Goal: Task Accomplishment & Management: Complete application form

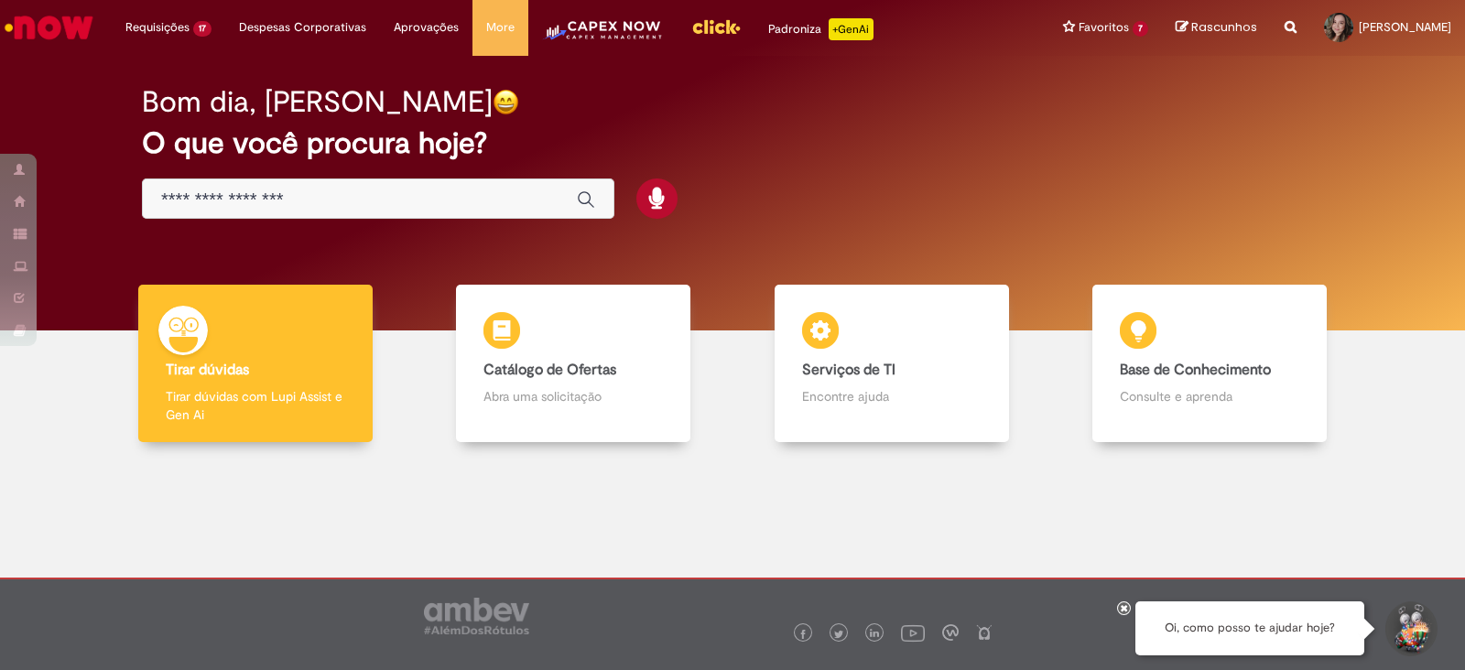
click at [159, 28] on li "Requisições 17 Exibir Todas as Solicitações Solicitar nova WBS e plano de benef…" at bounding box center [169, 27] width 114 height 55
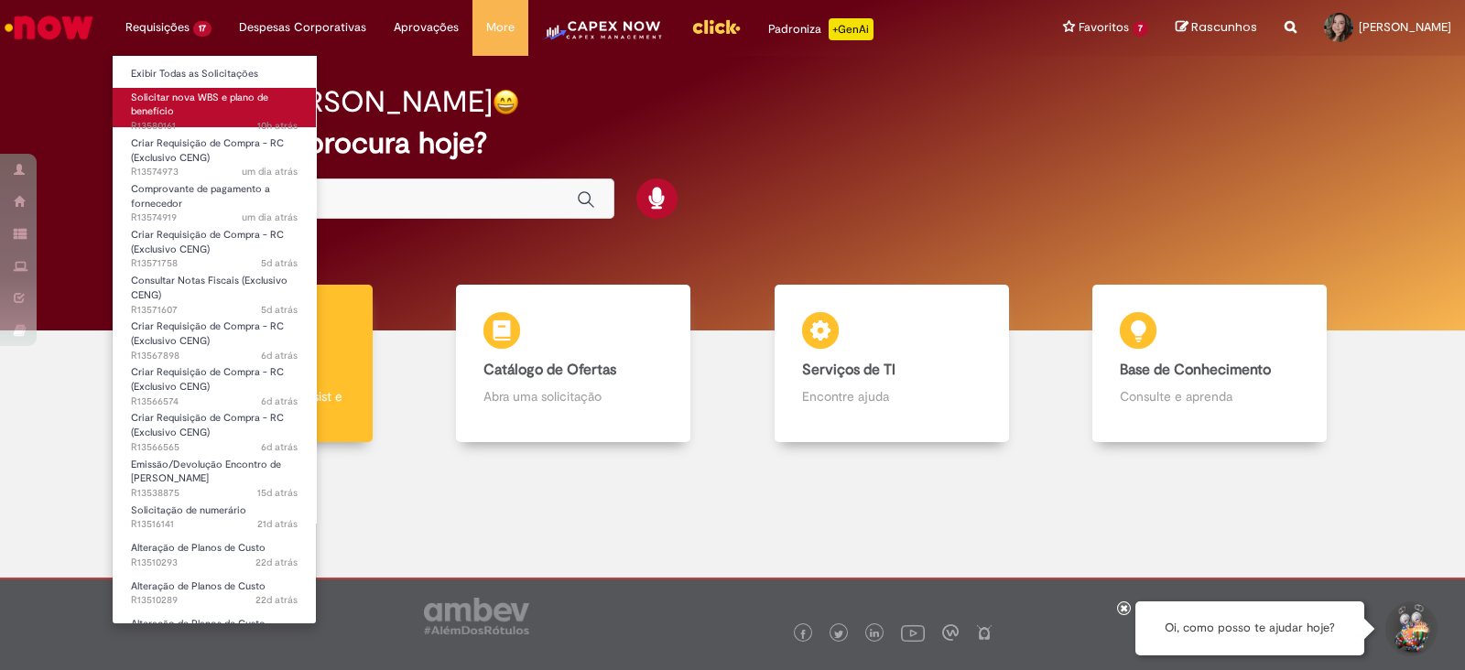
click at [165, 114] on span "Solicitar nova WBS e plano de benefício" at bounding box center [199, 105] width 137 height 28
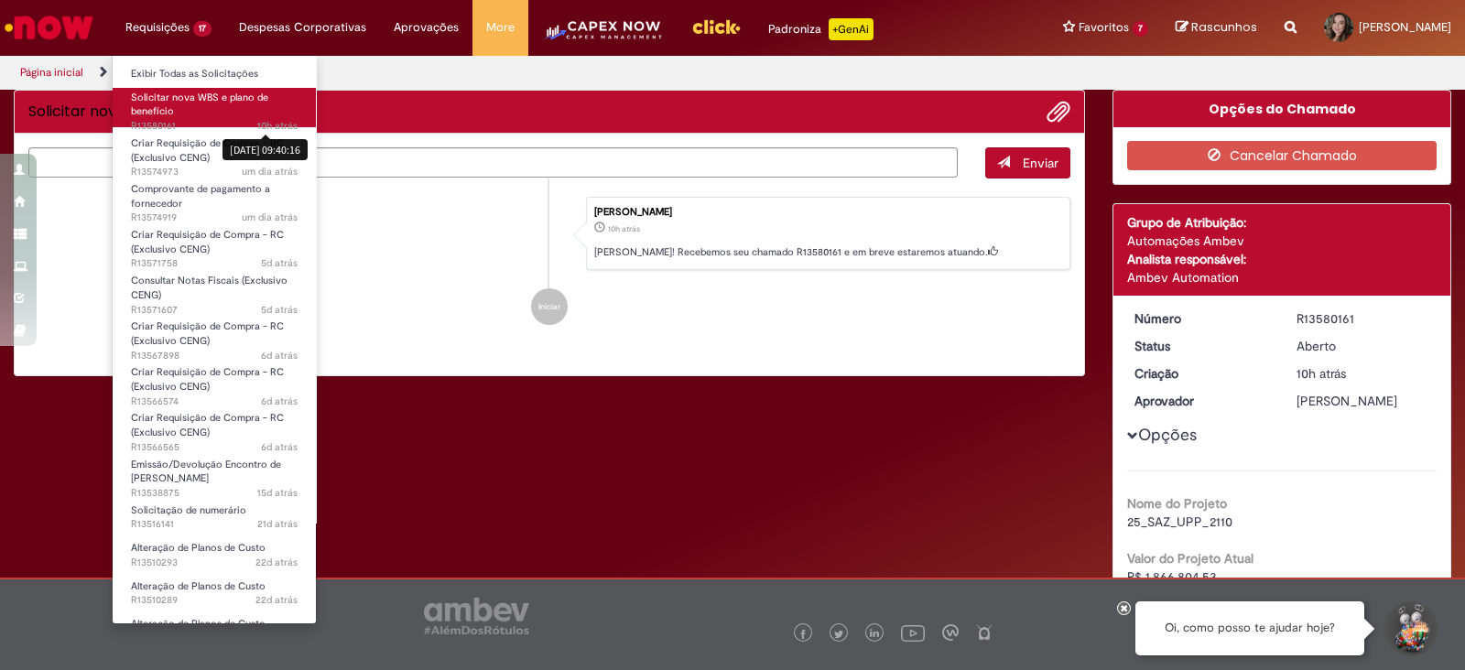
click at [254, 96] on span "Solicitar nova WBS e plano de benefício" at bounding box center [199, 105] width 137 height 28
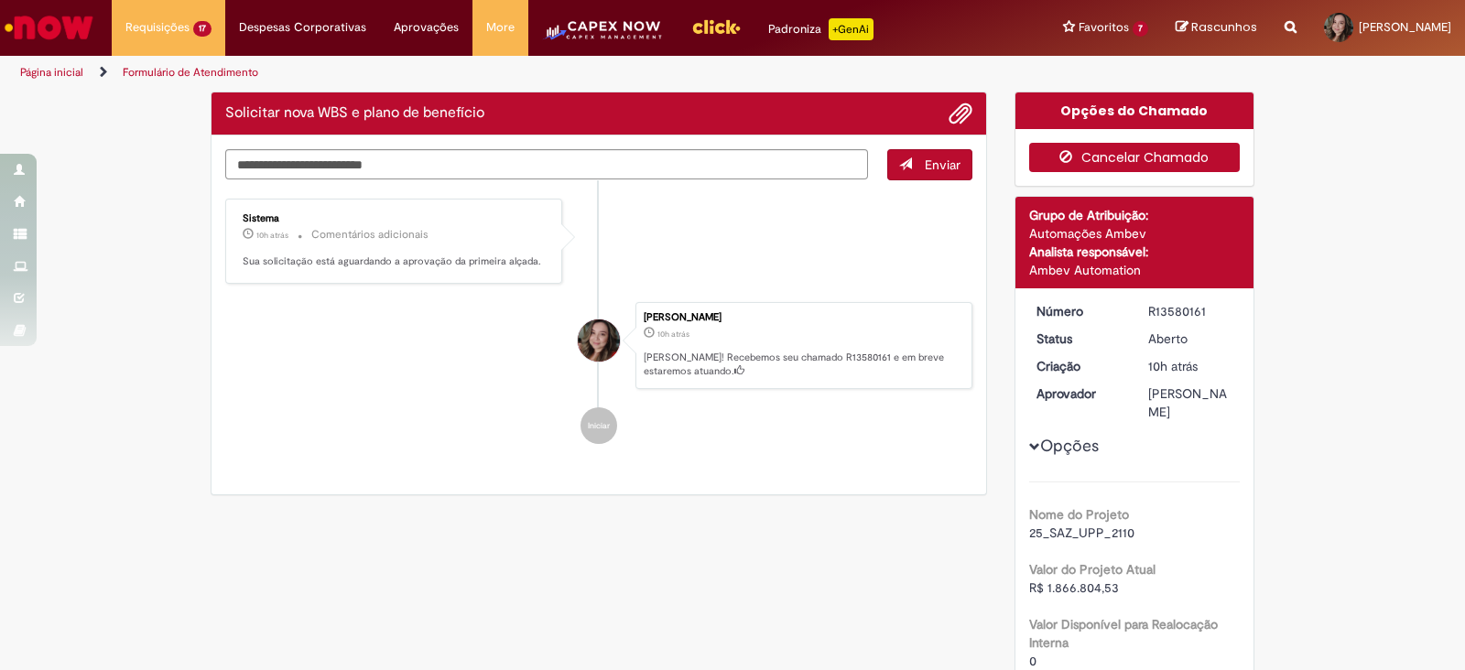
click at [1108, 166] on button "Cancelar Chamado" at bounding box center [1135, 157] width 212 height 29
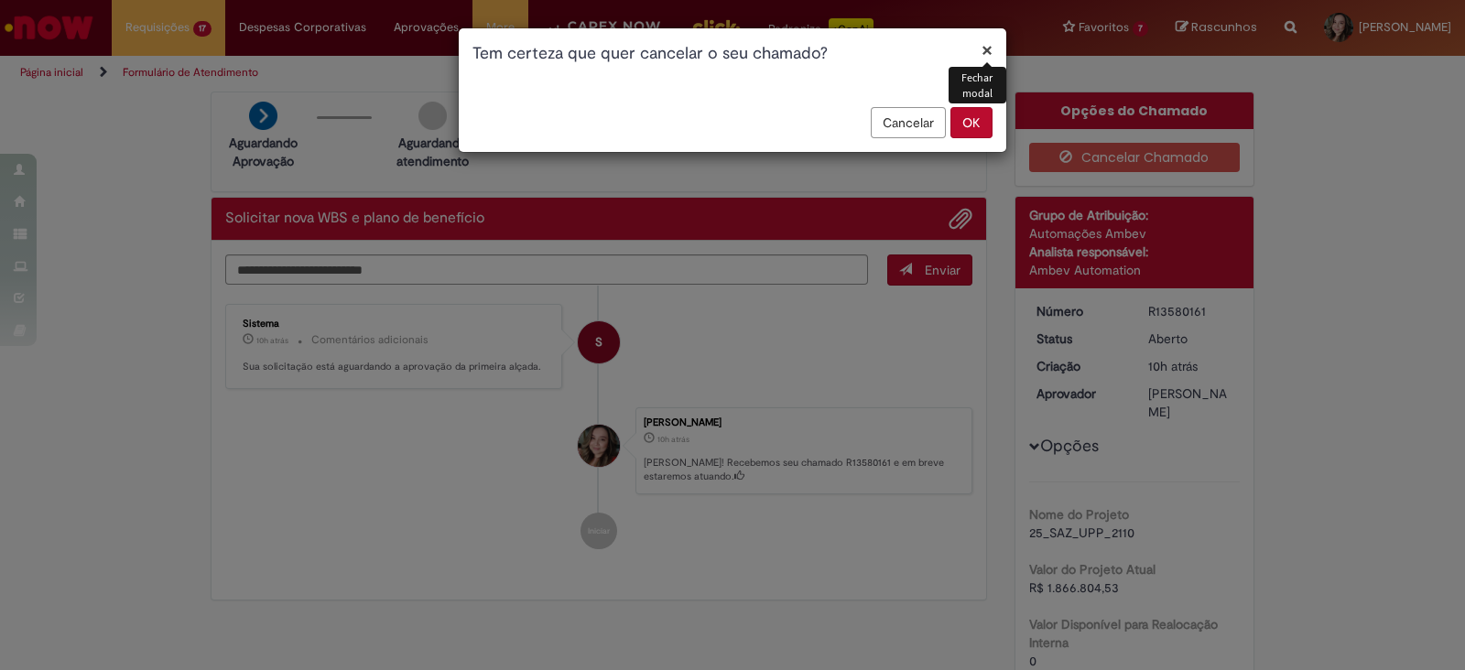
click at [978, 112] on button "OK" at bounding box center [972, 122] width 42 height 31
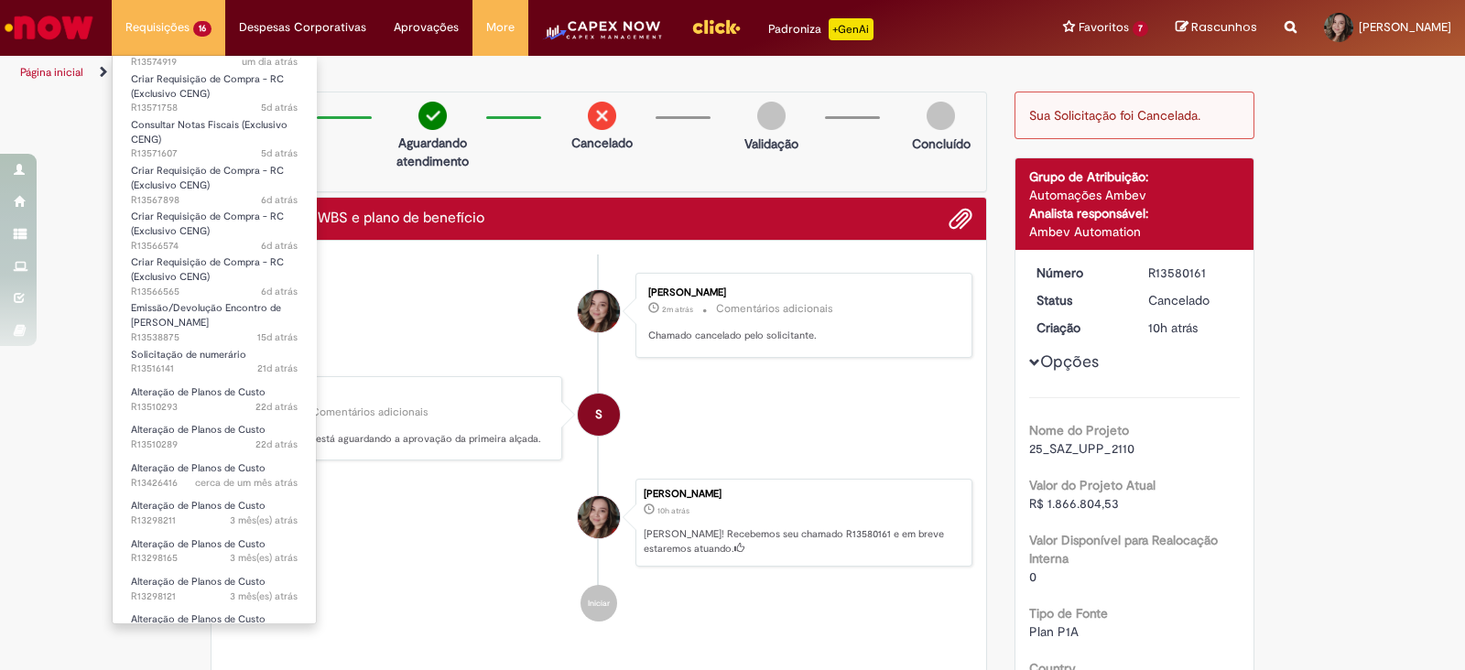
scroll to position [136, 0]
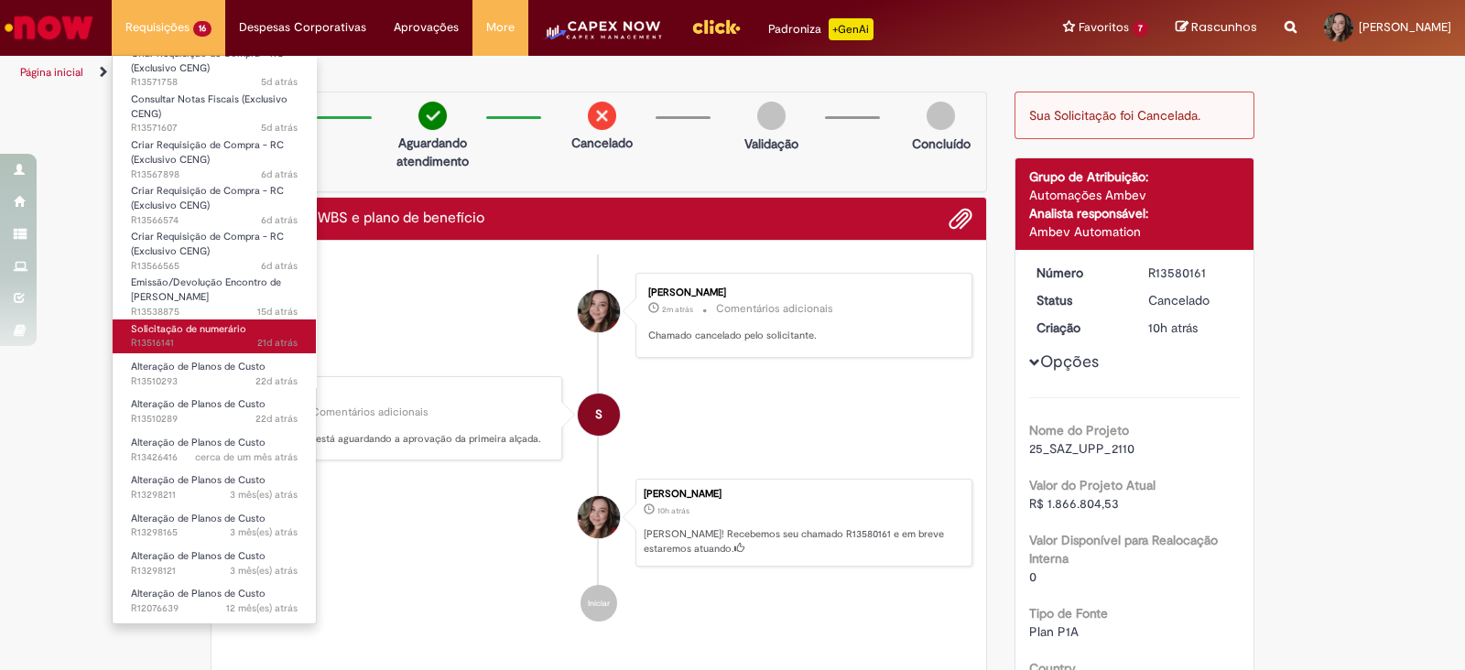
click at [211, 332] on span "Solicitação de numerário" at bounding box center [188, 329] width 115 height 14
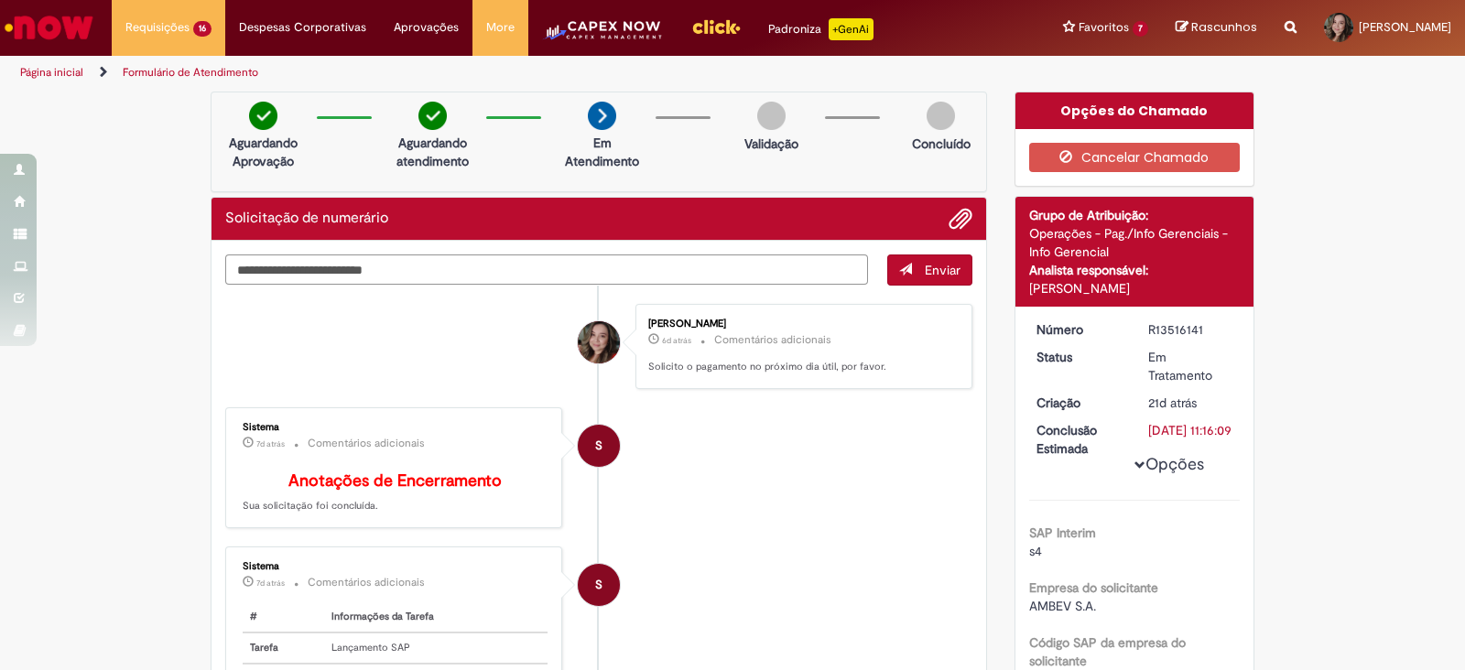
click at [517, 267] on textarea "Digite sua mensagem aqui..." at bounding box center [546, 270] width 643 height 31
type textarea "**********"
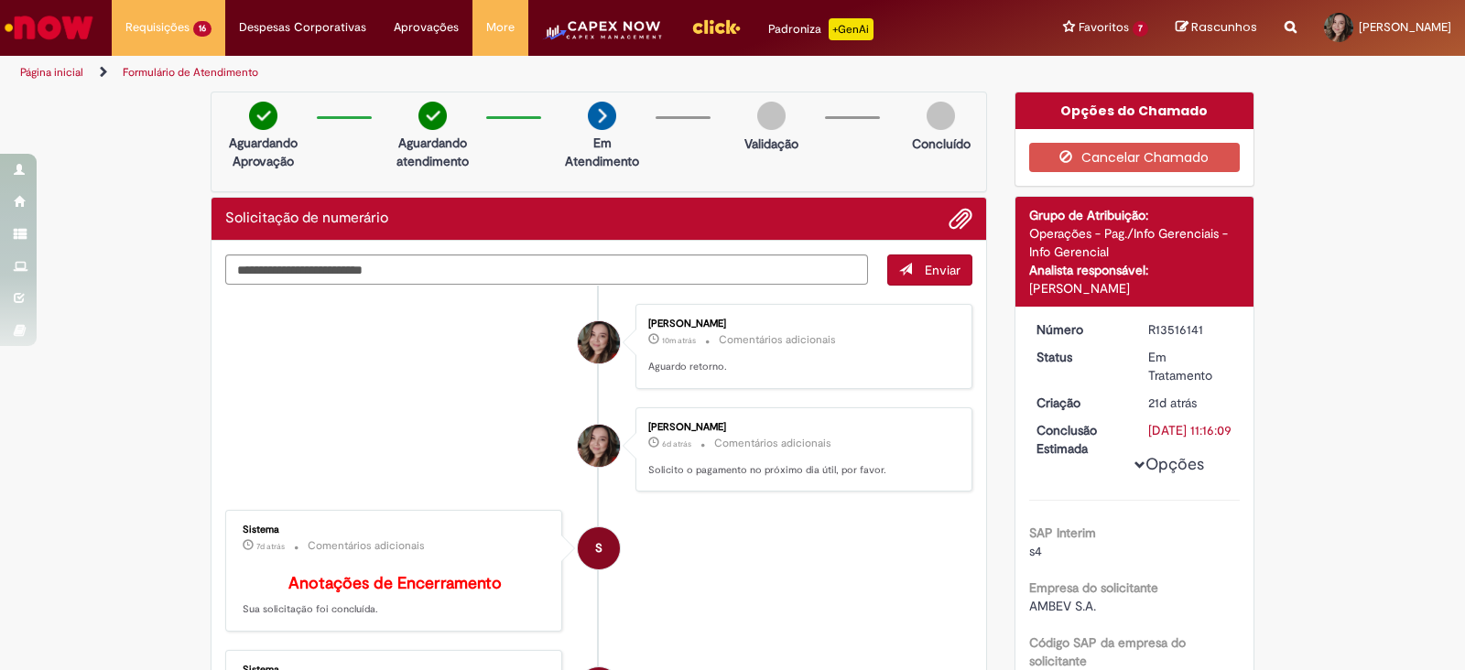
click at [73, 25] on img "Ir para a Homepage" at bounding box center [49, 27] width 94 height 37
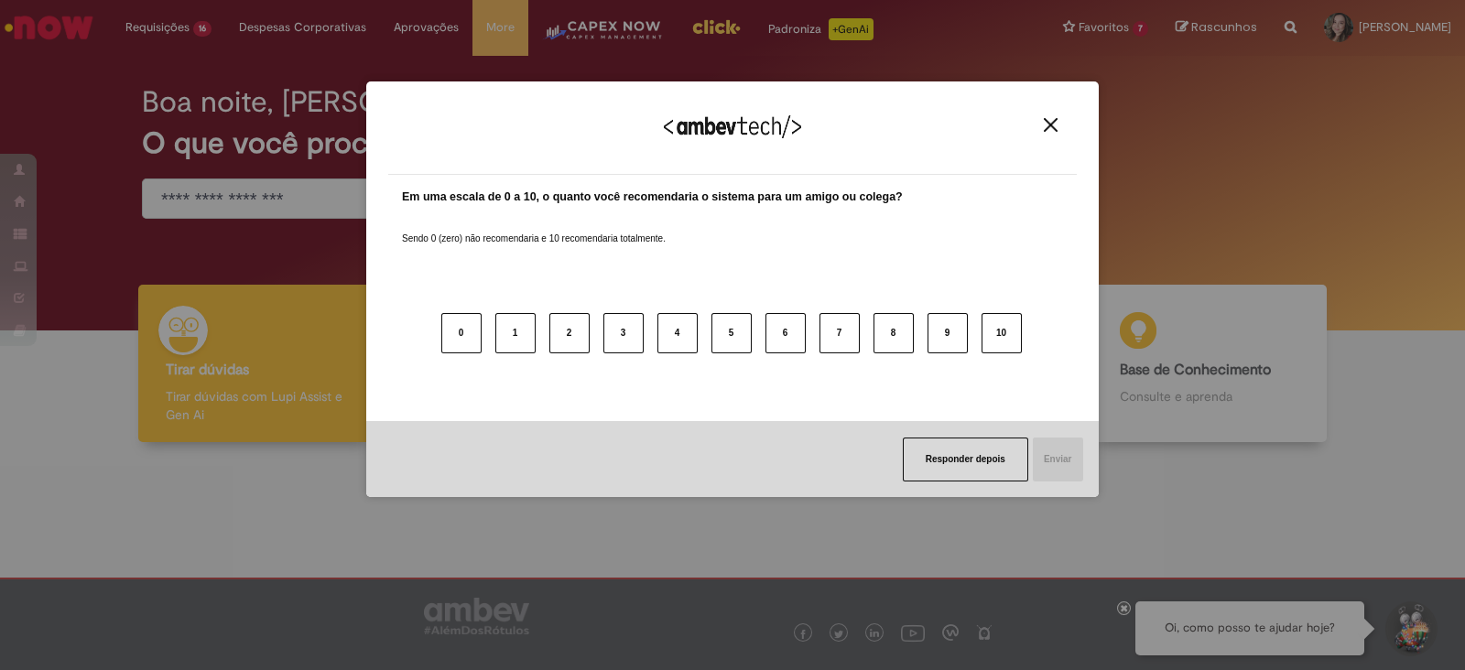
click at [1049, 118] on img "Close" at bounding box center [1051, 125] width 14 height 14
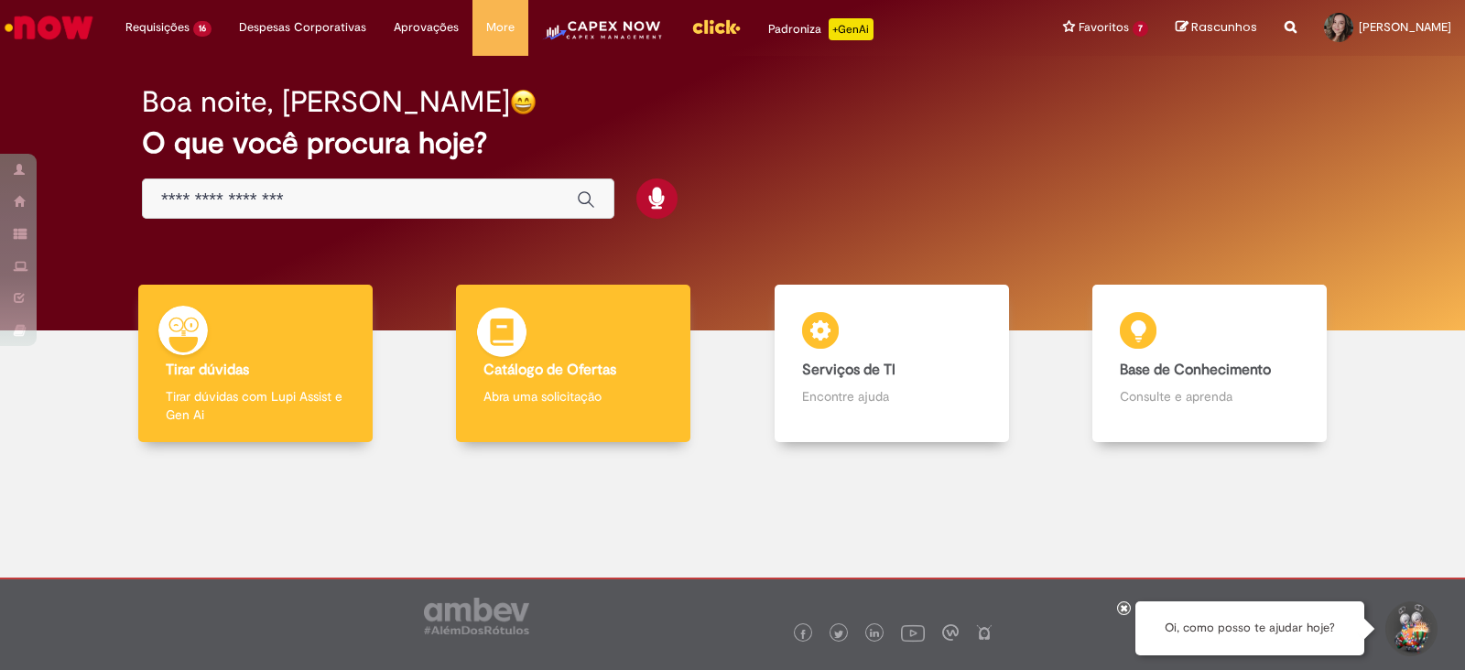
click at [528, 399] on p "Abra uma solicitação" at bounding box center [574, 396] width 180 height 18
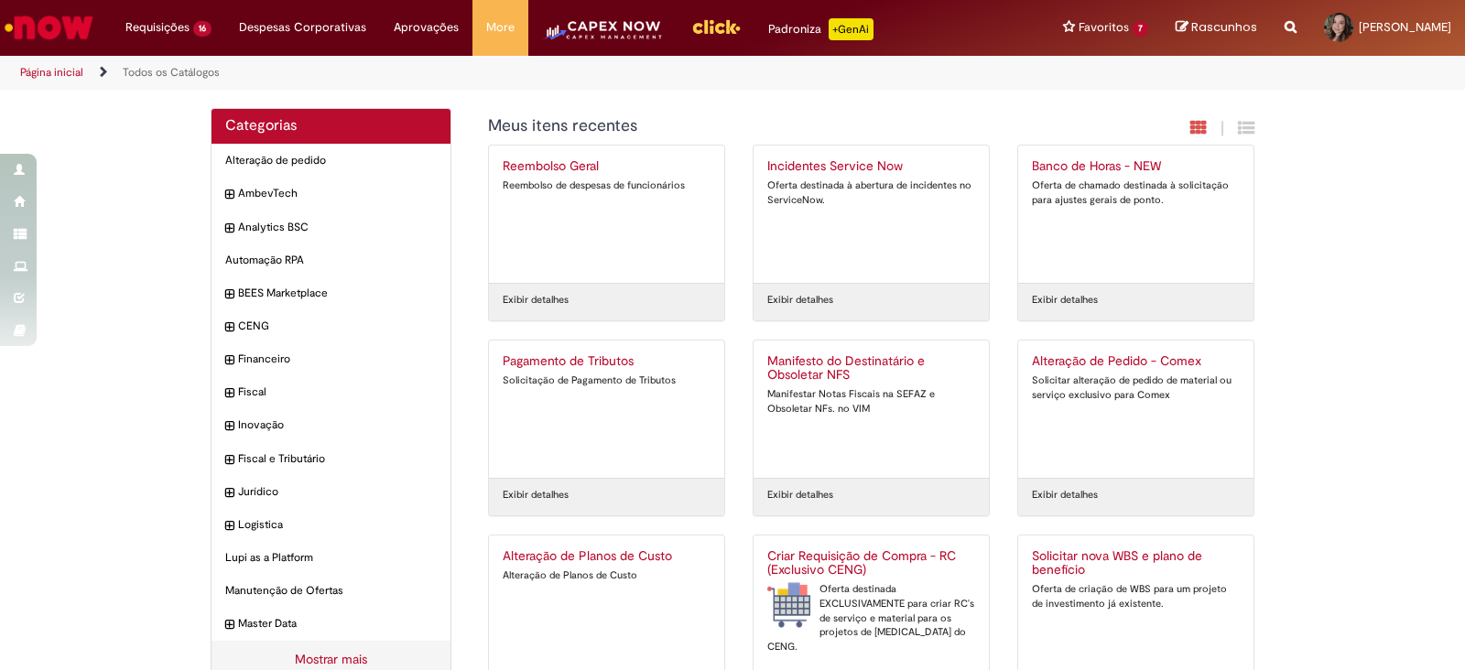
click at [64, 30] on img "Ir para a Homepage" at bounding box center [49, 27] width 94 height 37
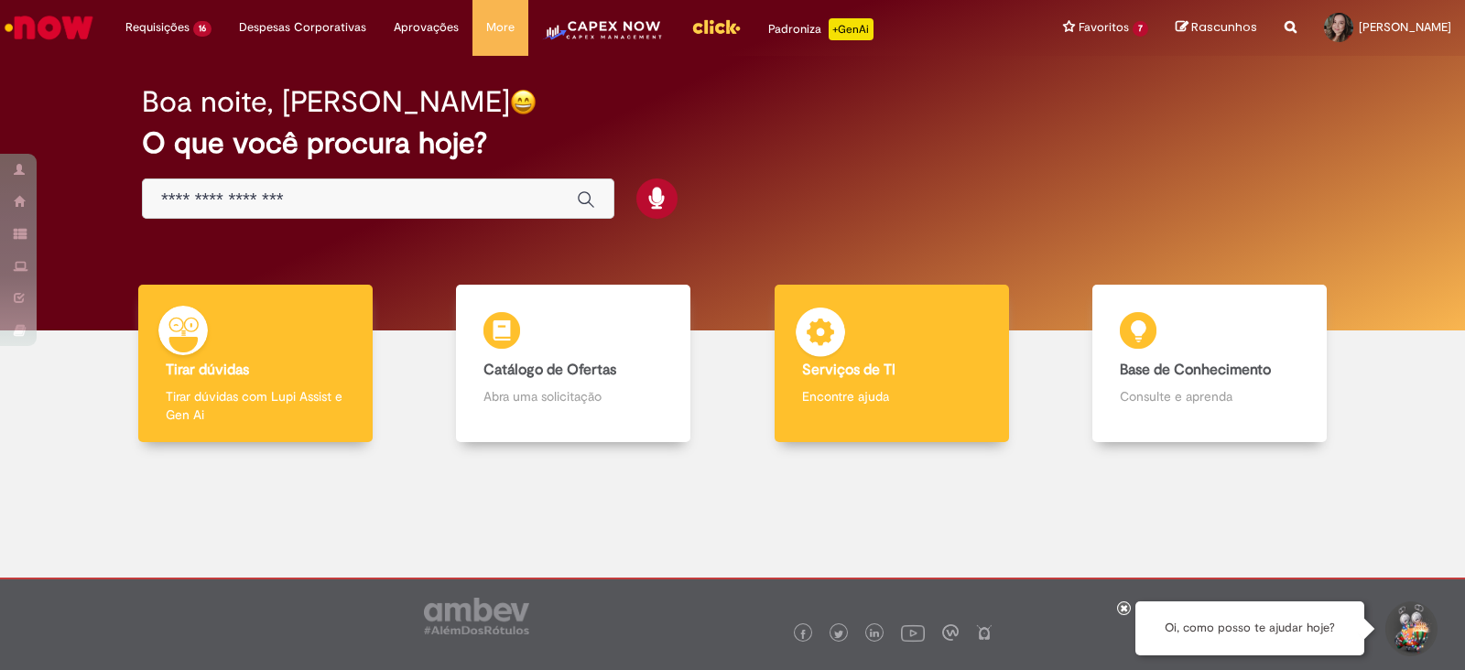
click at [830, 393] on p "Encontre ajuda" at bounding box center [892, 396] width 180 height 18
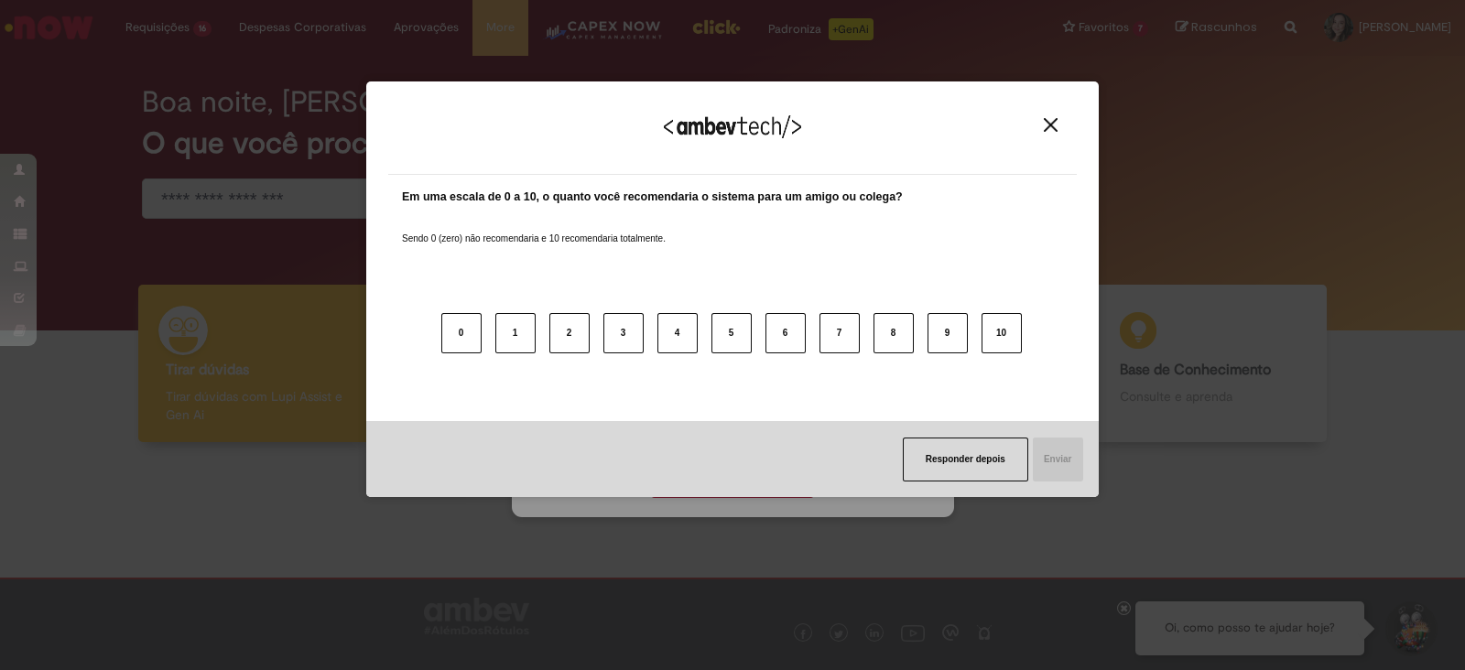
click at [754, 473] on div "Agradecemos seu feedback! Em uma escala de 0 a 10, o quanto você recomendaria o…" at bounding box center [732, 290] width 733 height 638
click at [1039, 125] on button "Close" at bounding box center [1051, 125] width 25 height 16
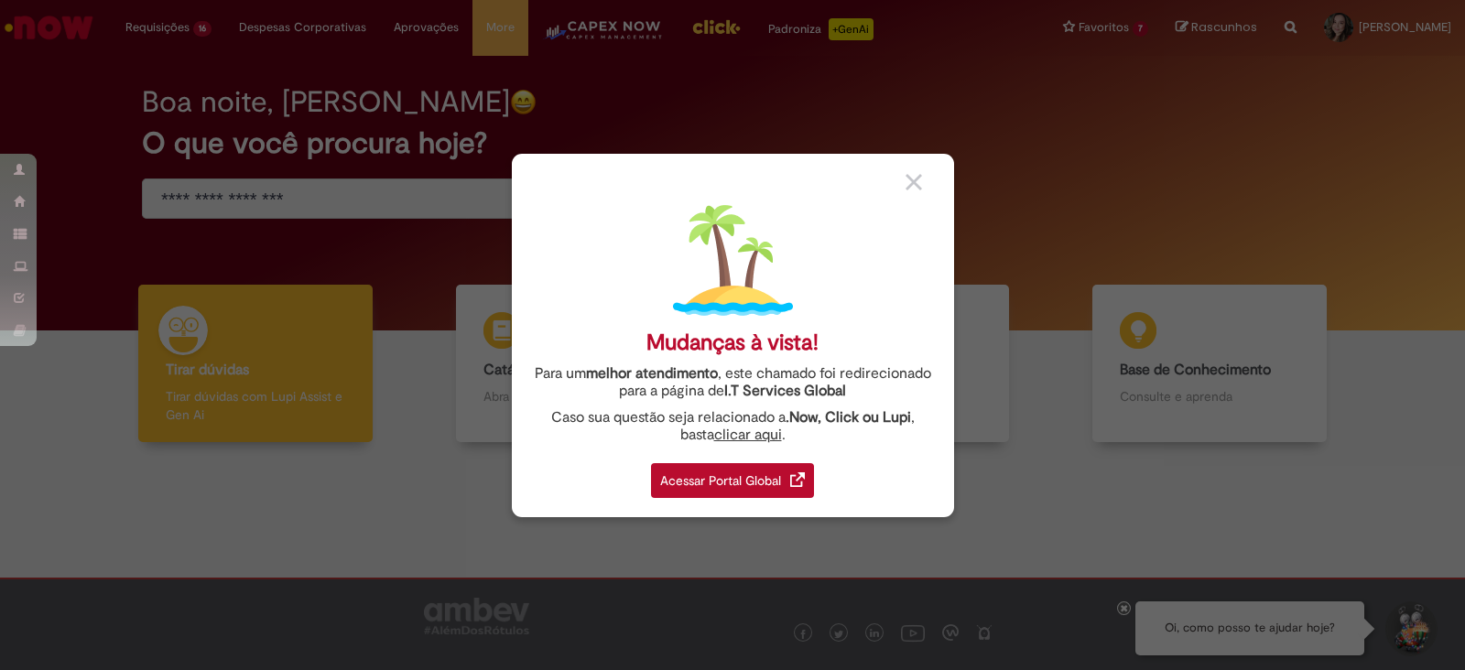
click at [714, 488] on div "Acessar Portal Global" at bounding box center [732, 480] width 163 height 35
